Goal: Navigation & Orientation: Find specific page/section

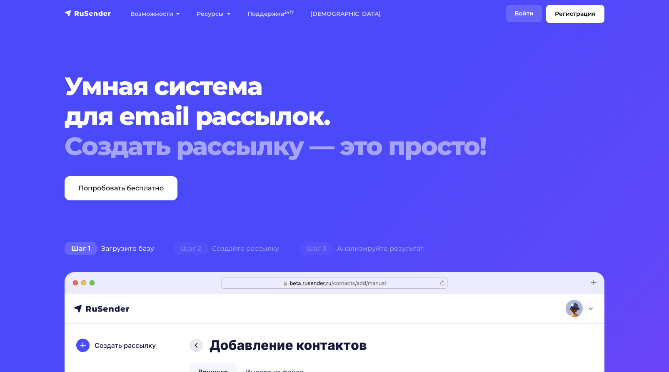
click at [525, 13] on link "Войти" at bounding box center [524, 13] width 36 height 17
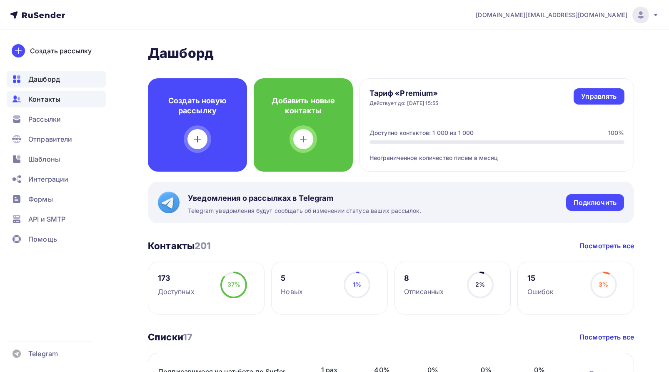
click at [52, 98] on span "Контакты" at bounding box center [44, 99] width 32 height 10
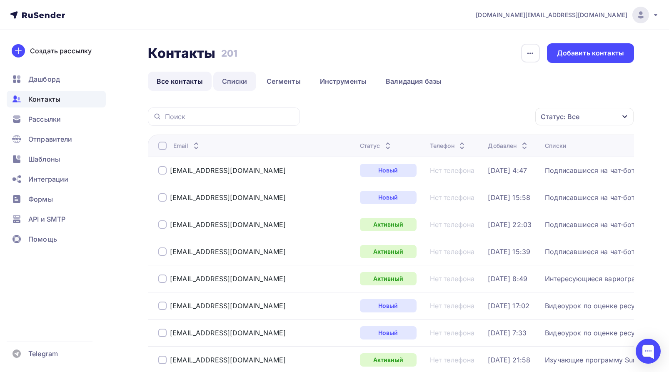
click at [237, 79] on link "Списки" at bounding box center [234, 81] width 43 height 19
